Goal: Information Seeking & Learning: Stay updated

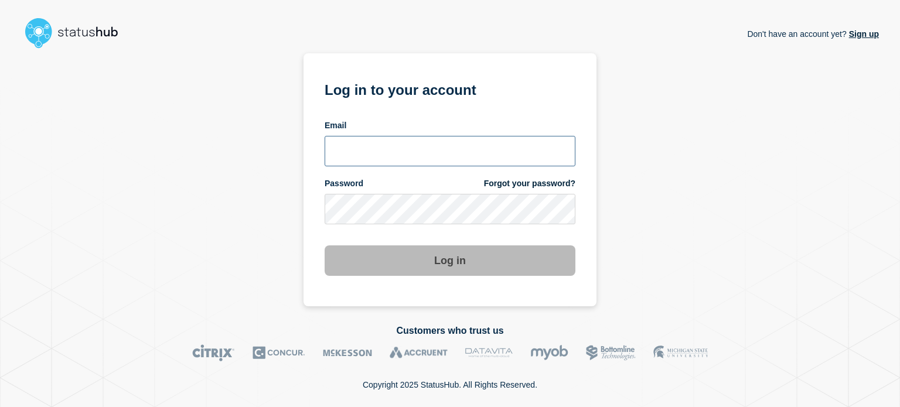
type input "[EMAIL_ADDRESS][DOMAIN_NAME]"
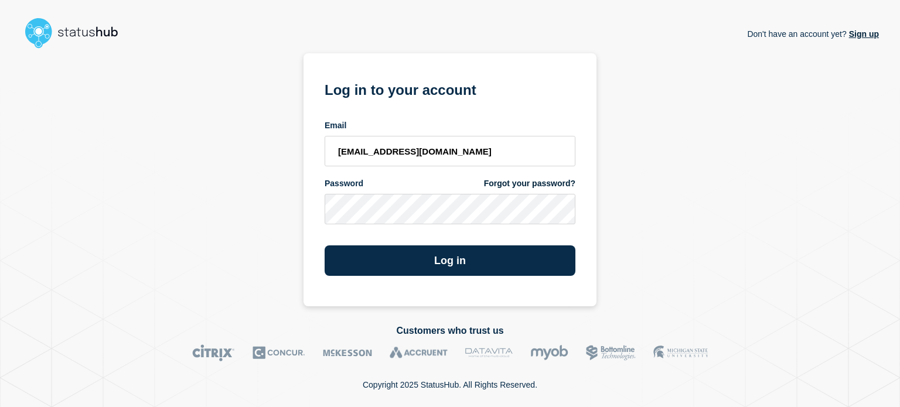
click at [373, 243] on div "Log in" at bounding box center [450, 256] width 251 height 40
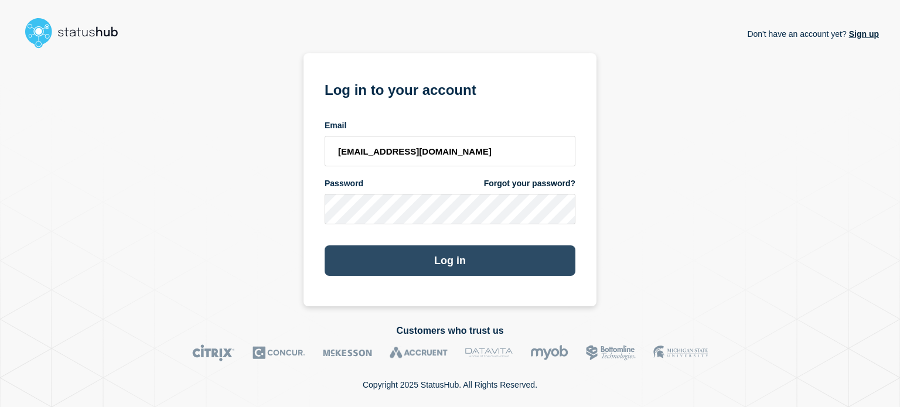
click at [377, 255] on button "Log in" at bounding box center [450, 261] width 251 height 30
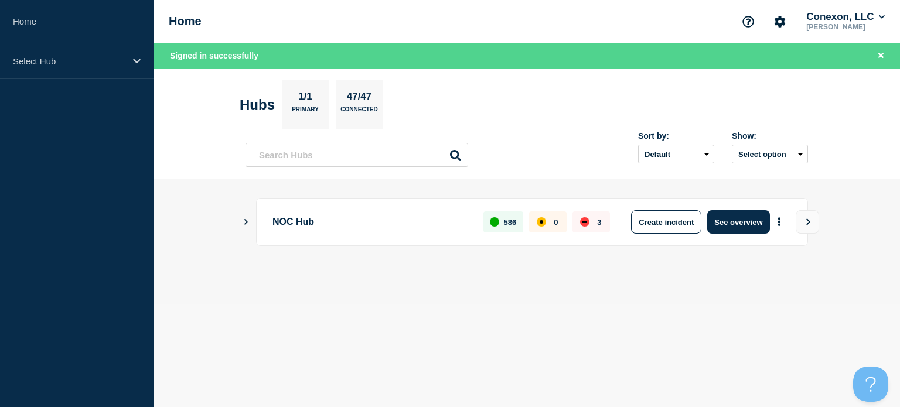
click at [112, 154] on aside "Home Select Hub" at bounding box center [77, 203] width 154 height 407
click at [729, 214] on button "See overview" at bounding box center [738, 221] width 62 height 23
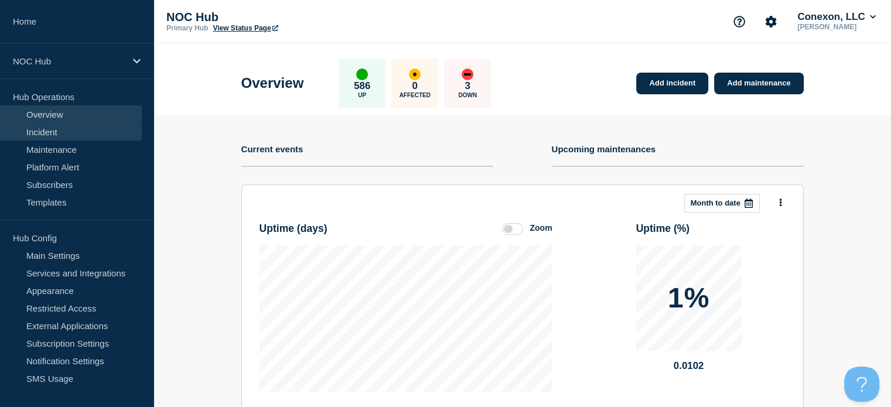
click at [119, 123] on link "Incident" at bounding box center [71, 132] width 142 height 18
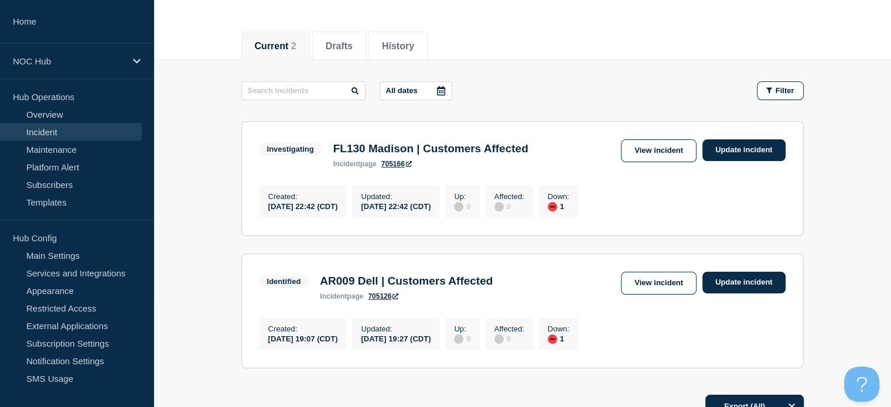
scroll to position [122, 0]
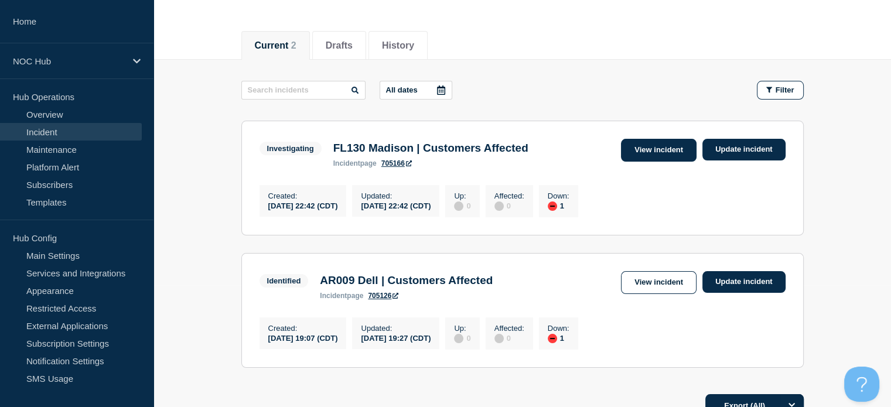
click at [629, 149] on link "View incident" at bounding box center [659, 150] width 76 height 23
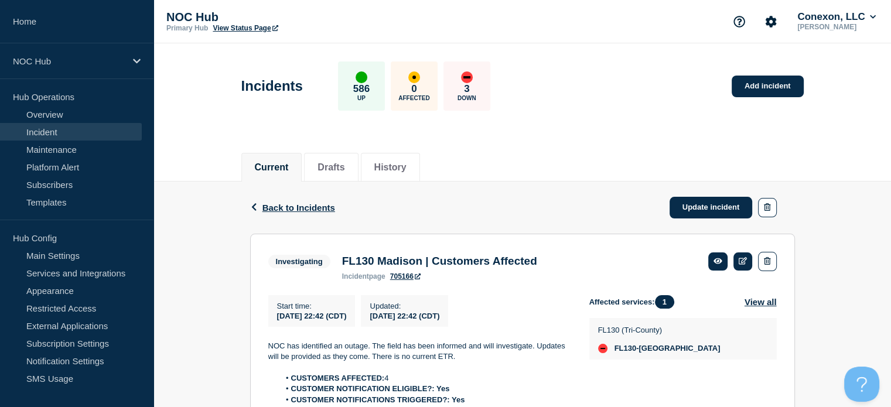
scroll to position [99, 0]
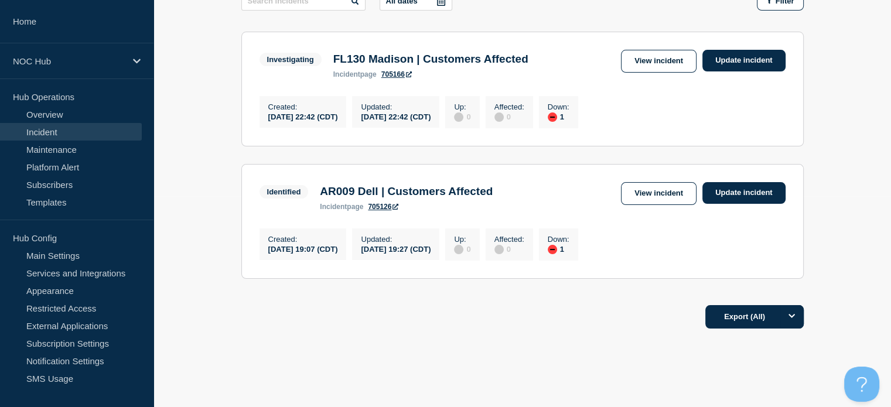
scroll to position [213, 0]
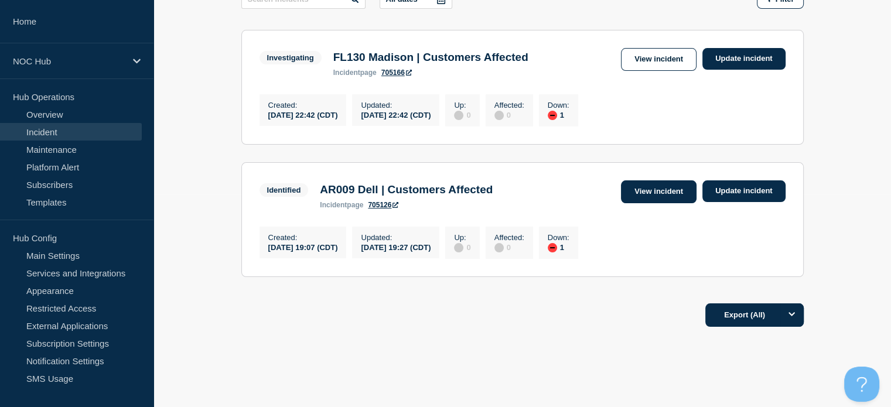
click at [650, 203] on link "View incident" at bounding box center [659, 191] width 76 height 23
